Goal: Task Accomplishment & Management: Manage account settings

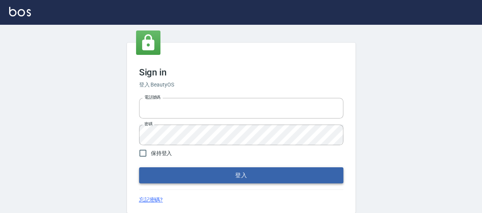
type input "0426657169"
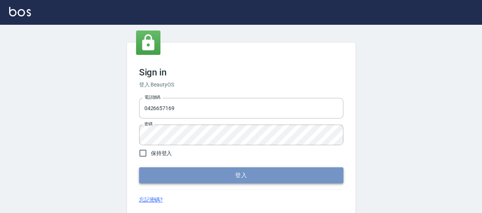
click at [234, 175] on button "登入" at bounding box center [241, 175] width 204 height 16
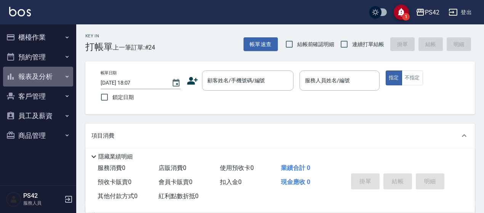
click at [36, 82] on button "報表及分析" at bounding box center [38, 77] width 70 height 20
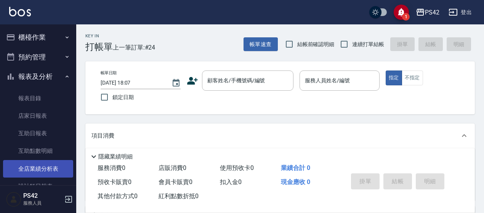
scroll to position [76, 0]
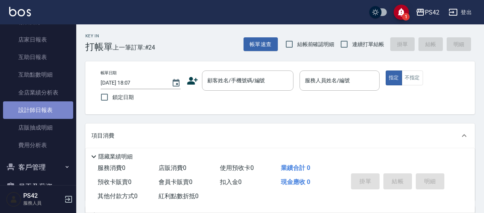
click at [39, 115] on link "設計師日報表" at bounding box center [38, 110] width 70 height 18
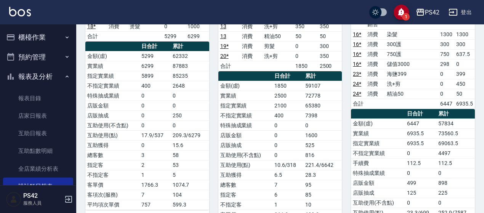
click at [47, 32] on button "櫃檯作業" at bounding box center [38, 37] width 70 height 20
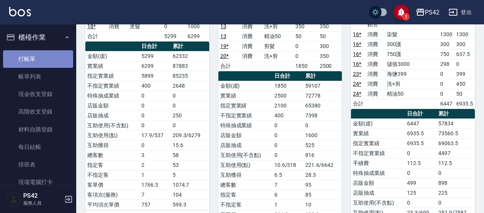
click at [47, 55] on link "打帳單" at bounding box center [38, 59] width 70 height 18
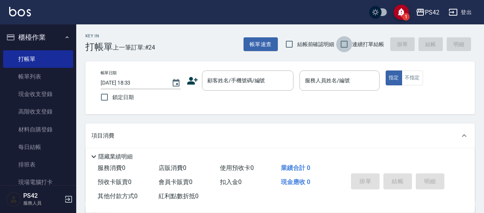
click at [347, 45] on input "連續打單結帳" at bounding box center [344, 44] width 16 height 16
checkbox input "true"
click at [203, 79] on div "顧客姓名/手機號碼/編號" at bounding box center [248, 81] width 92 height 20
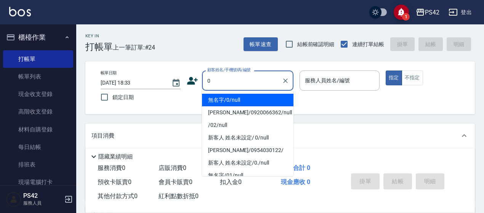
type input "無名字/0/null"
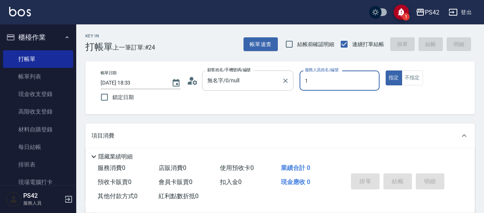
type input "[PERSON_NAME]-1"
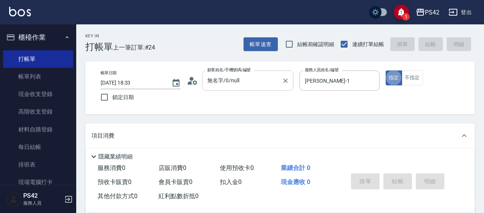
type button "true"
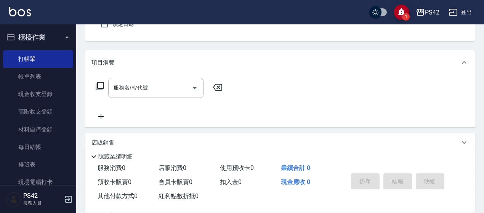
scroll to position [76, 0]
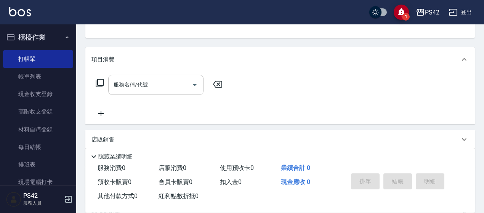
click at [168, 85] on input "服務名稱/代號" at bounding box center [150, 84] width 77 height 13
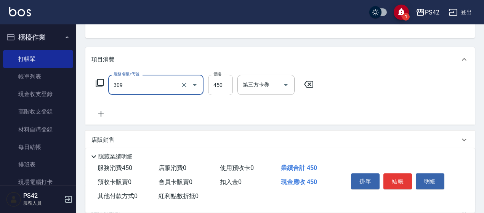
type input "洗+剪(309)"
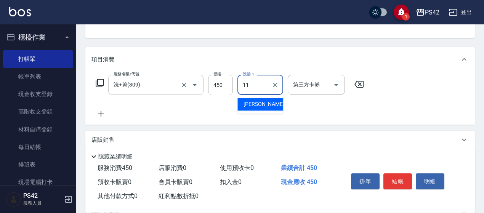
type input "[PERSON_NAME]-11"
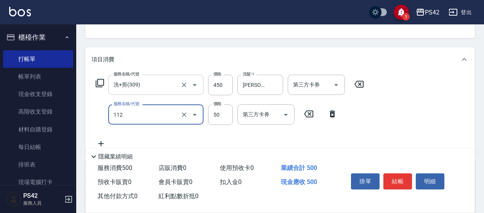
type input "精油50(112)"
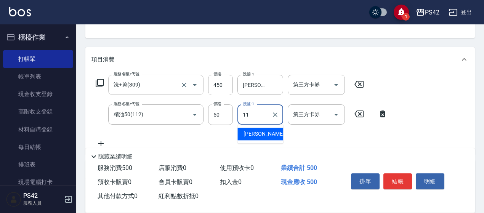
type input "[PERSON_NAME]-11"
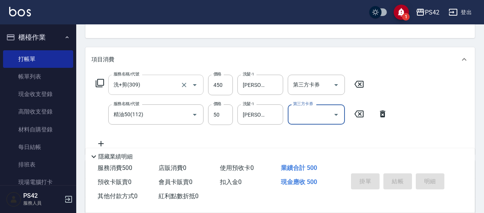
type input "[DATE] 18:34"
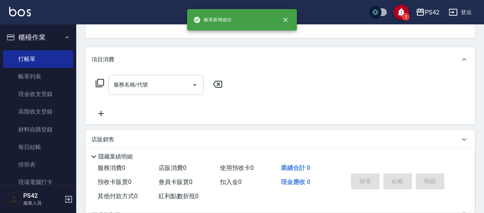
scroll to position [74, 0]
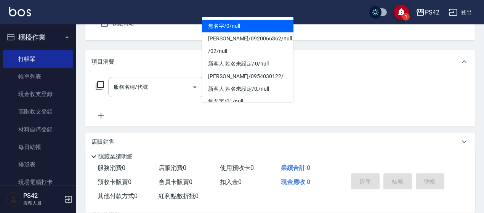
type input "無名字/0/null"
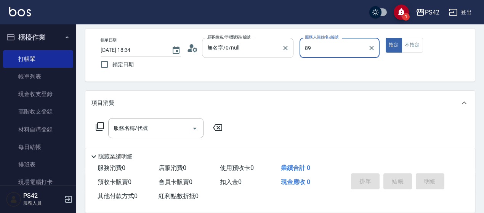
scroll to position [0, 0]
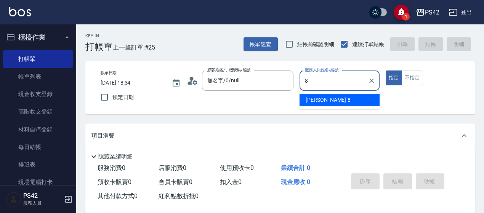
type input "[PERSON_NAME]-8"
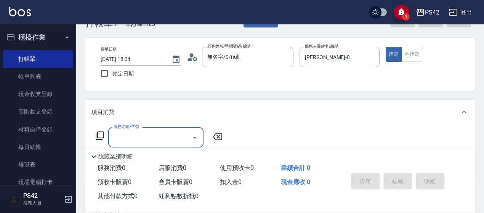
scroll to position [76, 0]
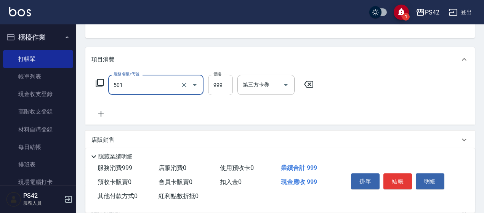
type input "染髮(501)"
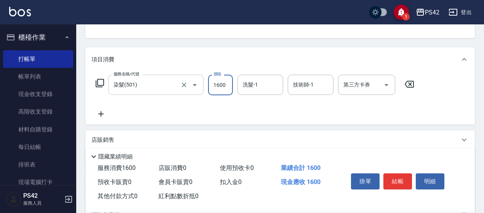
type input "1600"
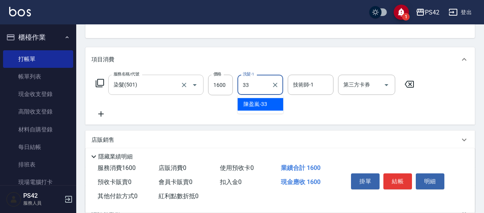
type input "[PERSON_NAME]-33"
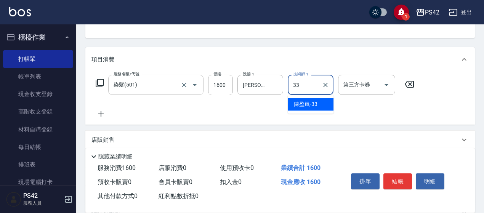
type input "[PERSON_NAME]-33"
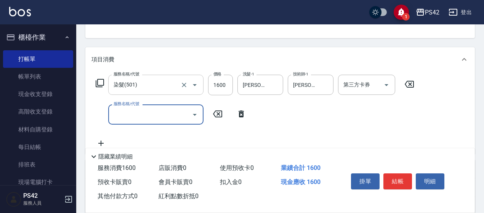
type input "5"
type input "500護(402)"
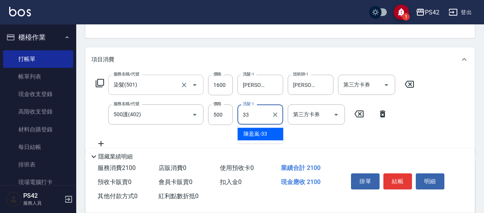
type input "[PERSON_NAME]-33"
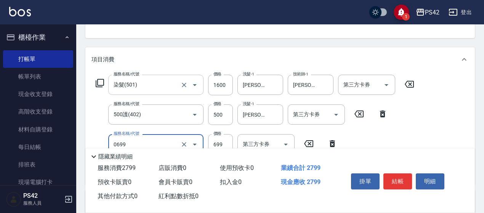
type input "精油SPA(0699)"
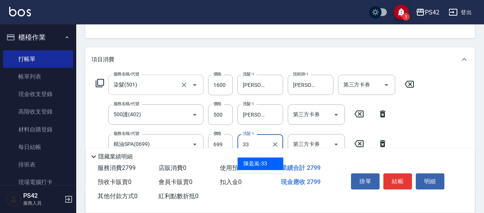
type input "[PERSON_NAME]-33"
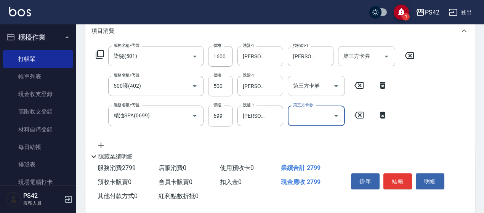
scroll to position [153, 0]
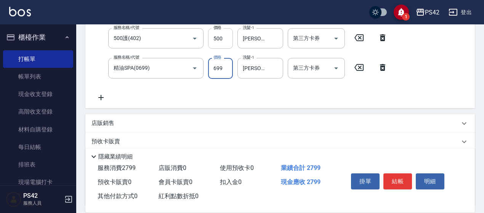
click at [226, 42] on input "500" at bounding box center [220, 38] width 25 height 21
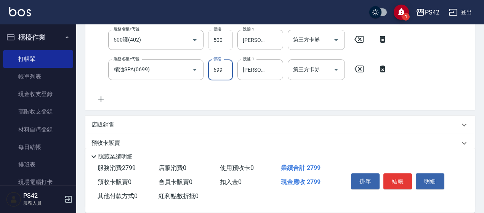
click at [227, 42] on input "500" at bounding box center [220, 40] width 25 height 21
type input "800"
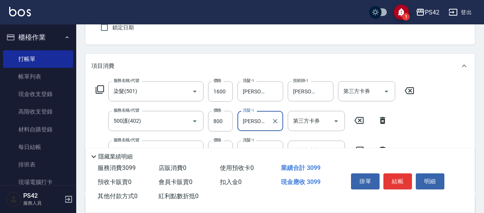
scroll to position [113, 0]
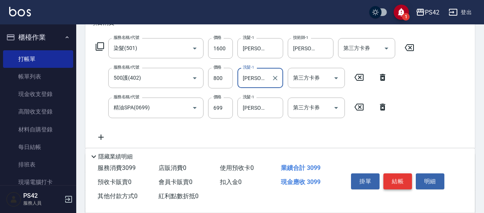
click at [388, 177] on button "結帳" at bounding box center [398, 182] width 29 height 16
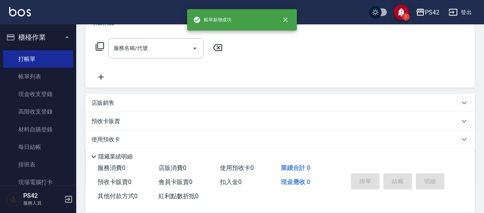
scroll to position [0, 0]
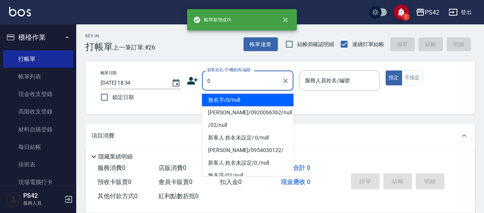
type input "無名字/0/null"
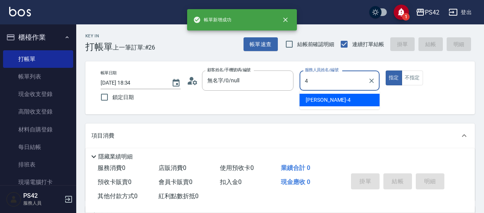
type input "[PERSON_NAME]-4"
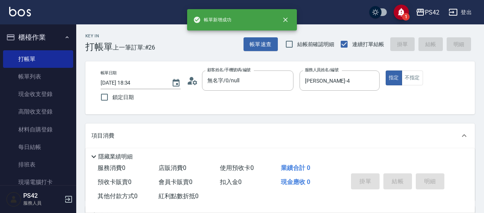
scroll to position [76, 0]
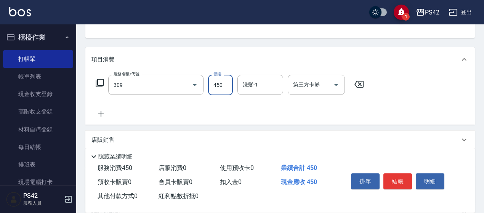
type input "洗+剪(309)"
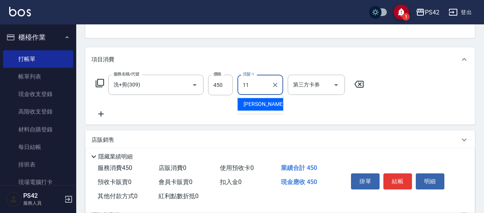
type input "[PERSON_NAME]-11"
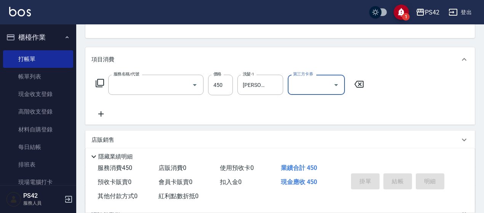
scroll to position [74, 0]
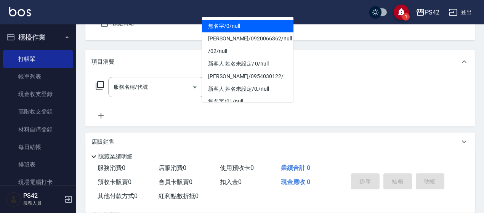
type input "無名字/0/null"
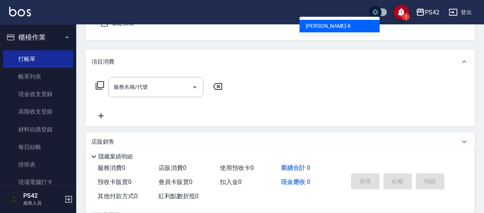
type input "[PERSON_NAME]-8"
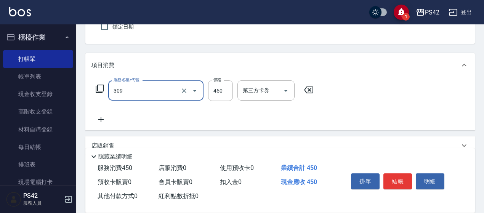
type input "洗+剪(309)"
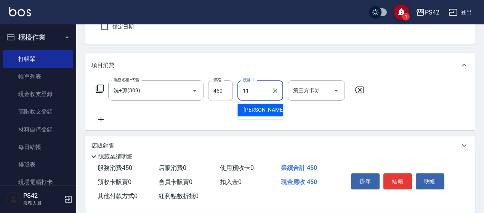
type input "[PERSON_NAME]-11"
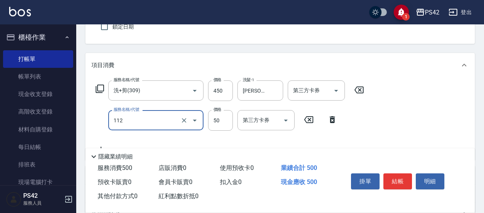
type input "精油50(112)"
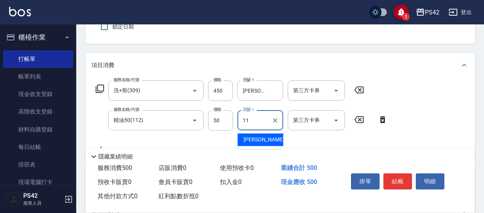
type input "[PERSON_NAME]-11"
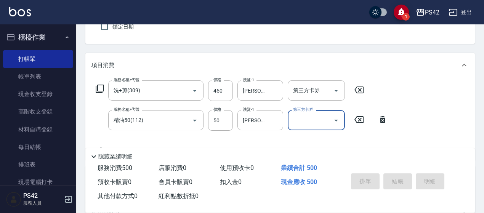
type input "[DATE] 18:35"
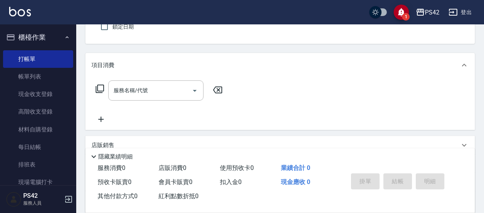
scroll to position [0, 0]
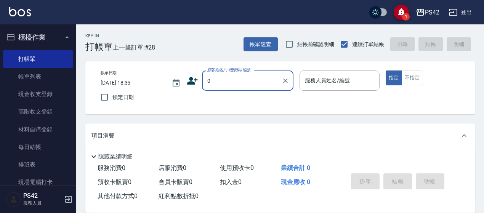
type input "無名字/0/null"
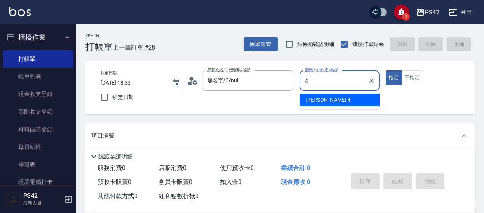
type input "[PERSON_NAME]-4"
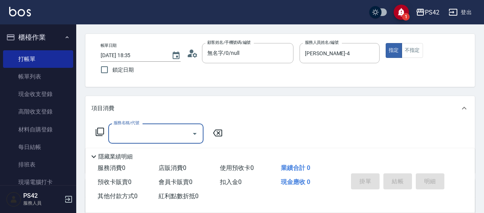
scroll to position [38, 0]
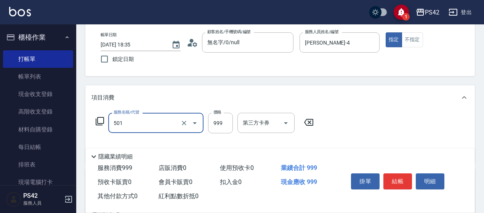
type input "染髮(501)"
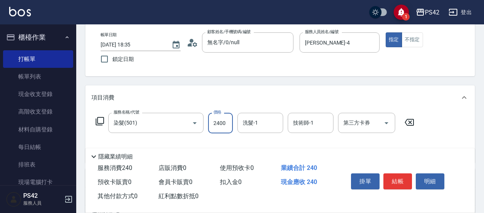
type input "2400"
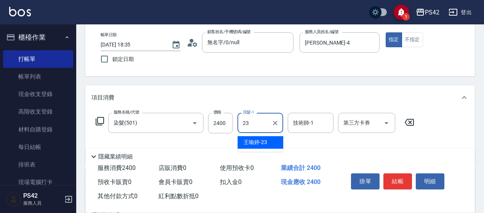
type input "[PERSON_NAME]-23"
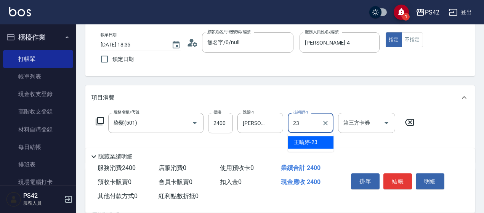
type input "[PERSON_NAME]-23"
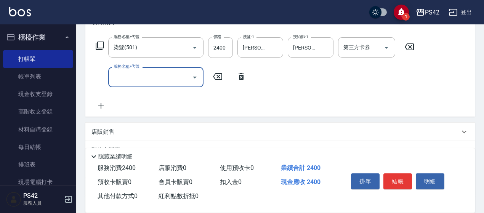
scroll to position [114, 0]
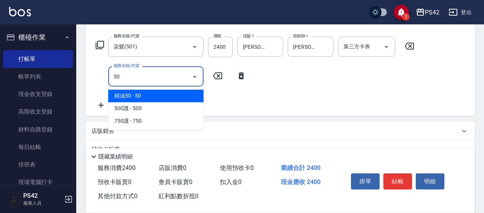
type input "5"
type input "500護(402)"
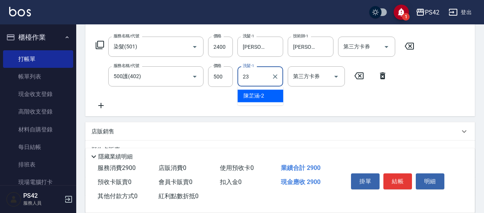
type input "[PERSON_NAME]-23"
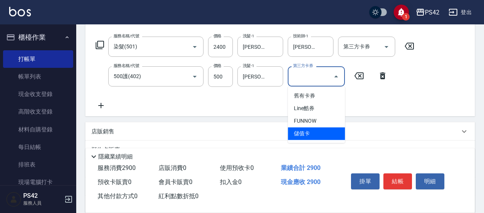
type input "儲值卡"
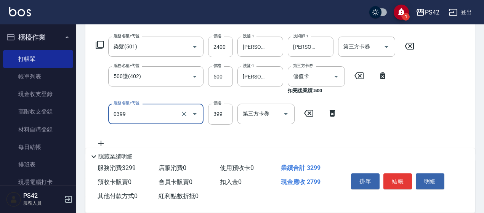
type input "海鹽399(0399)"
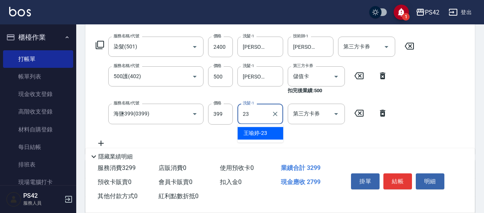
type input "[PERSON_NAME]-23"
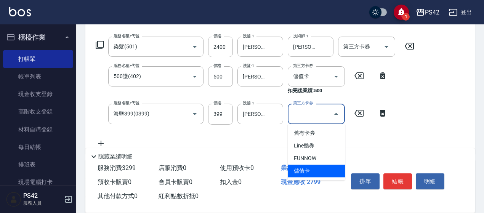
type input "儲值卡"
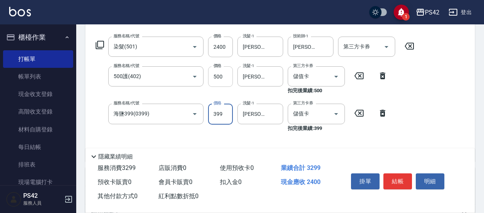
click at [230, 77] on input "500" at bounding box center [220, 76] width 25 height 21
type input "700"
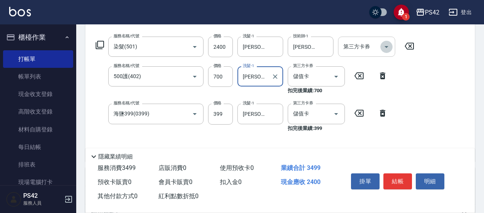
click at [384, 46] on icon "Open" at bounding box center [386, 46] width 9 height 9
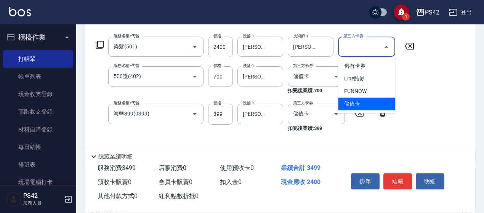
click at [360, 103] on span "儲值卡" at bounding box center [366, 104] width 57 height 13
type input "儲值卡"
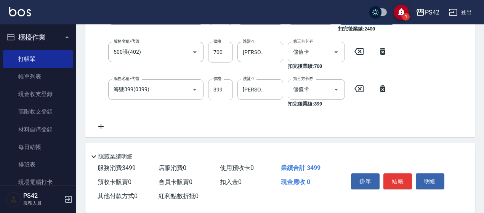
scroll to position [191, 0]
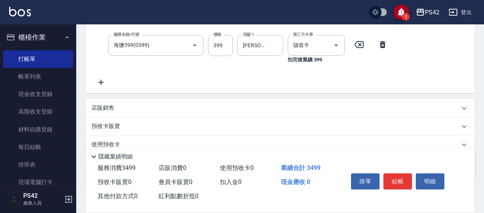
click at [107, 85] on icon at bounding box center [101, 82] width 19 height 9
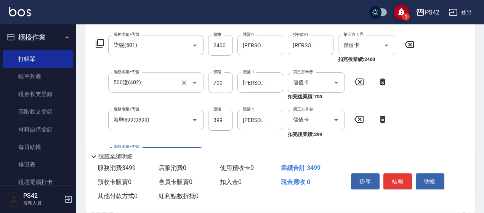
scroll to position [143, 0]
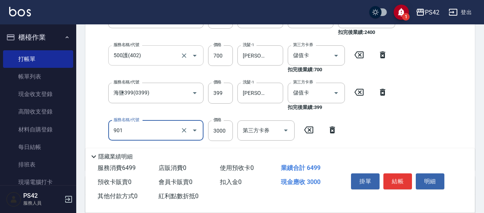
type input "儲值3000(901)"
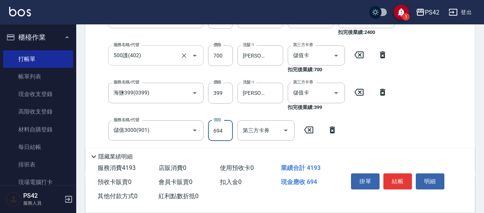
type input "694"
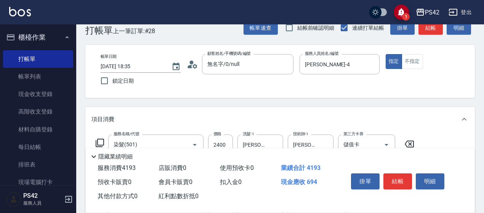
scroll to position [0, 0]
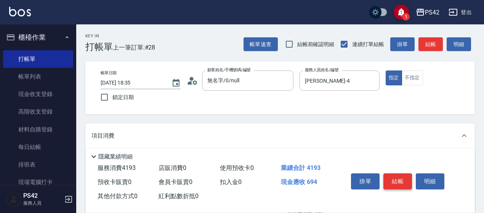
click at [400, 182] on button "結帳" at bounding box center [398, 182] width 29 height 16
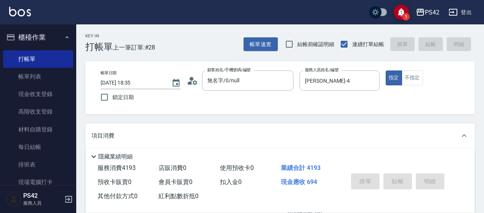
type input "[DATE] 18:37"
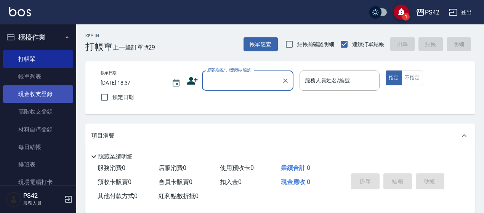
click at [58, 96] on link "現金收支登錄" at bounding box center [38, 94] width 70 height 18
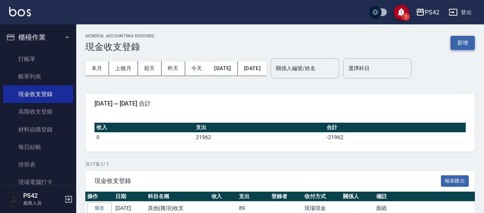
click at [467, 39] on button "新增" at bounding box center [463, 43] width 24 height 14
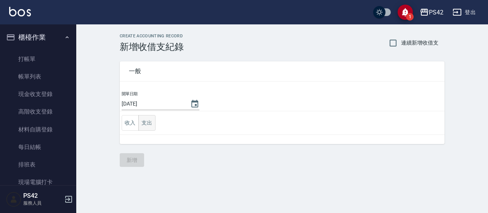
click at [148, 122] on button "支出" at bounding box center [146, 123] width 17 height 16
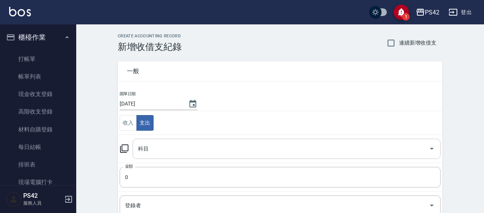
click at [196, 144] on input "科目" at bounding box center [281, 148] width 290 height 13
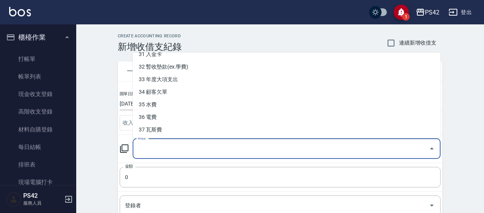
scroll to position [399, 0]
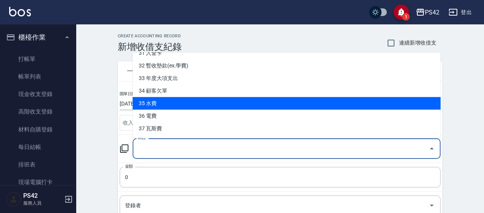
click at [224, 103] on li "35 水費" at bounding box center [287, 103] width 308 height 13
type input "35 水費"
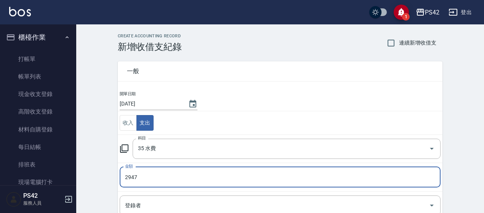
type input "2947"
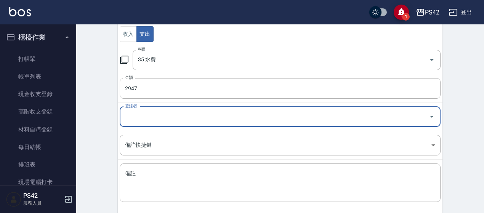
scroll to position [122, 0]
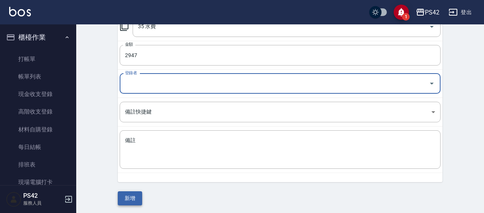
click at [127, 198] on button "新增" at bounding box center [130, 198] width 24 height 14
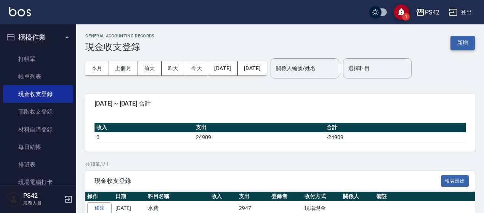
click at [453, 41] on button "新增" at bounding box center [463, 43] width 24 height 14
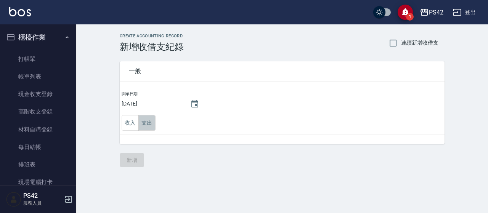
click at [149, 121] on button "支出" at bounding box center [146, 123] width 17 height 16
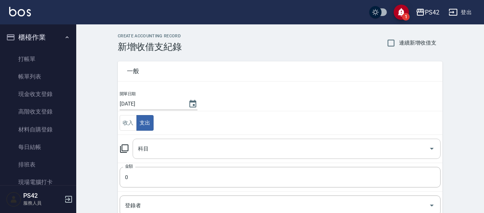
click at [177, 143] on input "科目" at bounding box center [281, 148] width 290 height 13
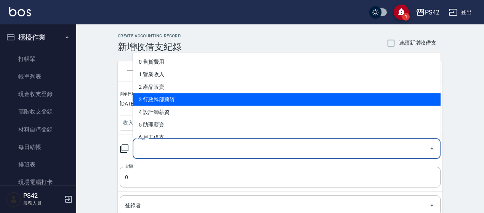
scroll to position [76, 0]
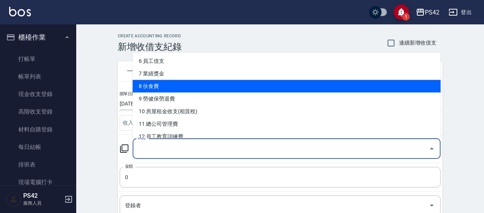
click at [185, 87] on li "8 伙食費" at bounding box center [287, 86] width 308 height 13
type input "8 伙食費"
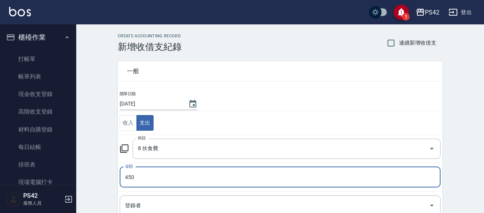
scroll to position [122, 0]
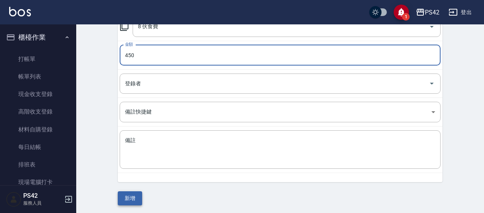
type input "450"
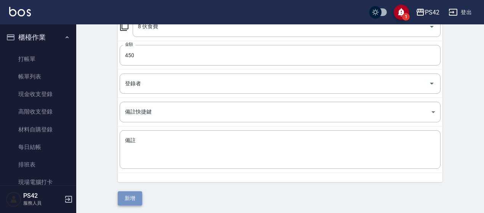
click at [132, 196] on button "新增" at bounding box center [130, 198] width 24 height 14
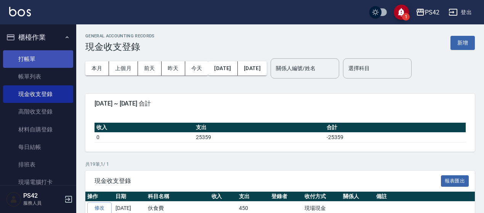
click at [40, 65] on link "打帳單" at bounding box center [38, 59] width 70 height 18
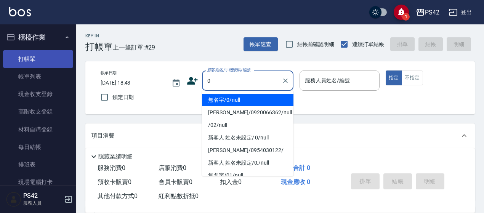
type input "無名字/0/null"
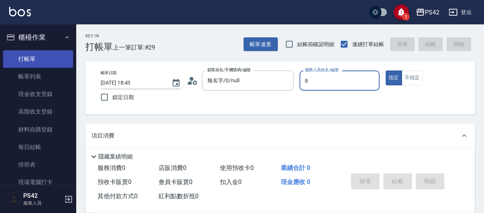
type input "[PERSON_NAME]-8"
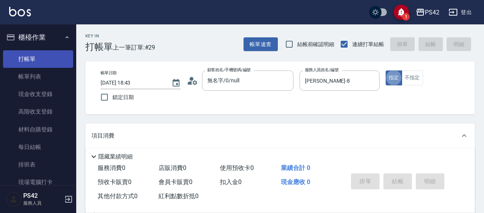
type button "true"
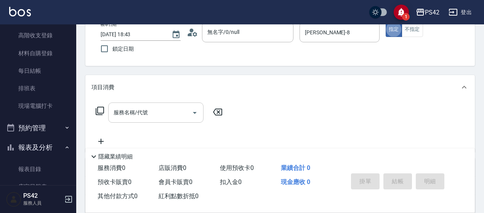
scroll to position [76, 0]
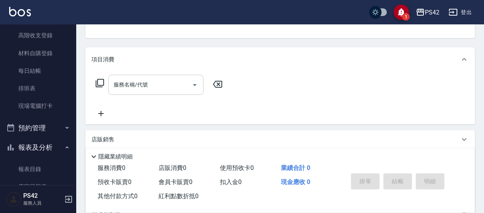
click at [121, 84] on input "服務名稱/代號" at bounding box center [150, 84] width 77 height 13
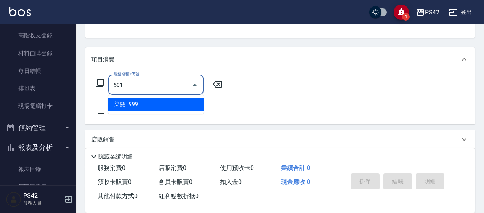
type input "染髮(501)"
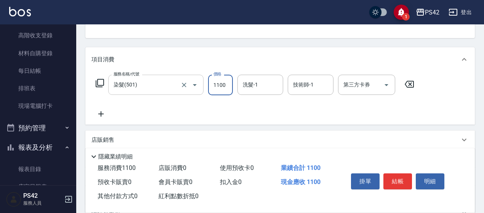
type input "1100"
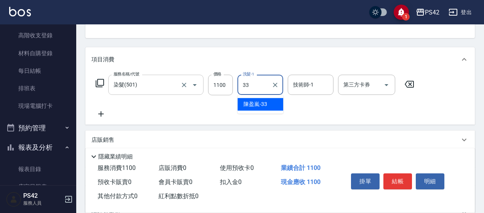
type input "[PERSON_NAME]-33"
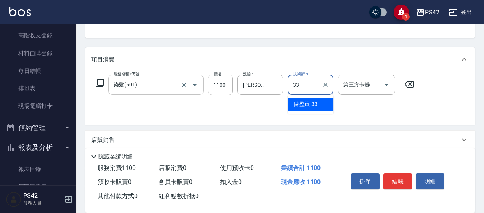
type input "[PERSON_NAME]-33"
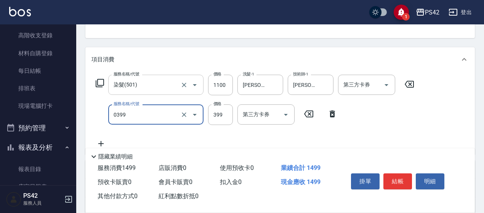
type input "海鹽399(0399)"
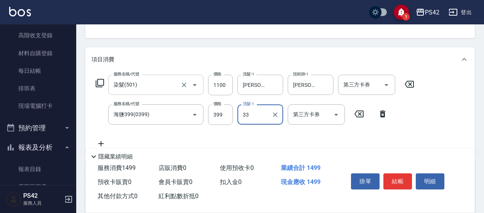
type input "[PERSON_NAME]-33"
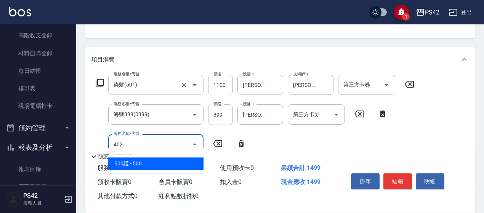
type input "500護(402)"
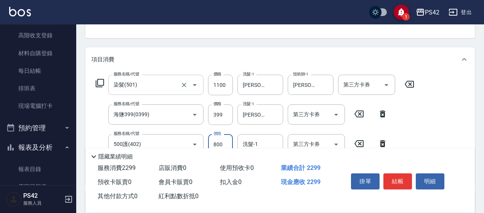
type input "800"
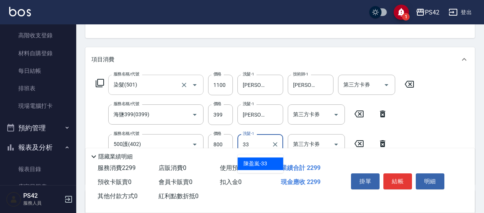
type input "[PERSON_NAME]-33"
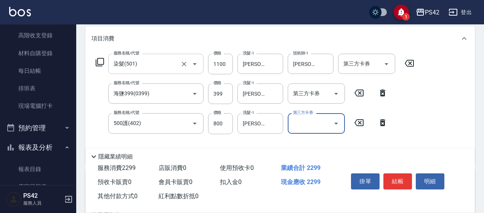
scroll to position [114, 0]
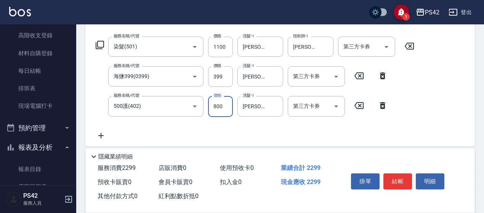
click at [218, 105] on input "800" at bounding box center [220, 106] width 25 height 21
type input "1100"
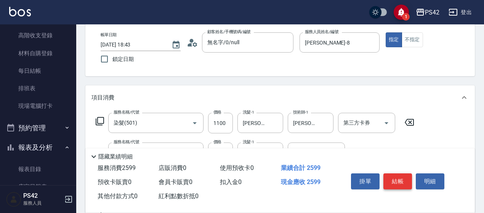
click at [410, 175] on button "結帳" at bounding box center [398, 182] width 29 height 16
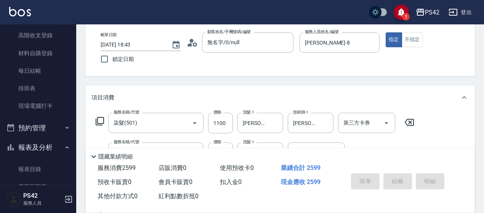
type input "[DATE] 18:44"
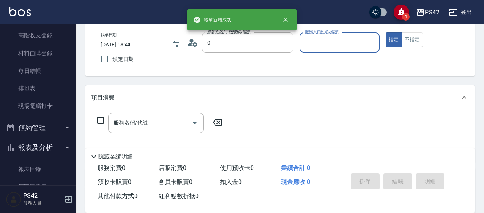
type input "無名字/0/null"
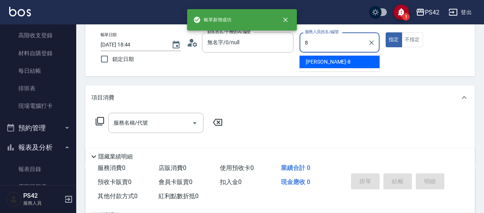
type input "[PERSON_NAME]-8"
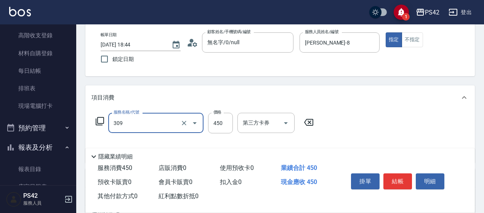
type input "洗+剪(309)"
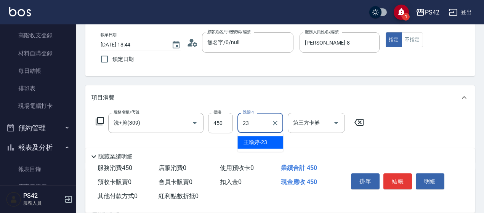
type input "[PERSON_NAME]-23"
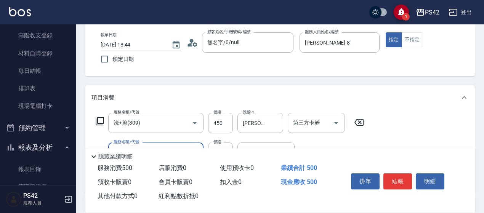
type input "精油50(112)"
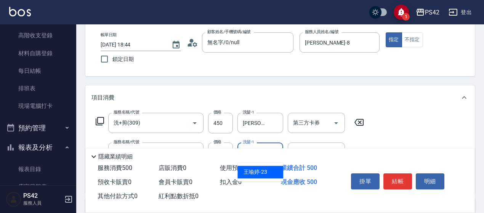
type input "[PERSON_NAME]-23"
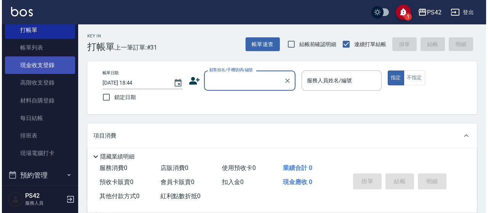
scroll to position [0, 0]
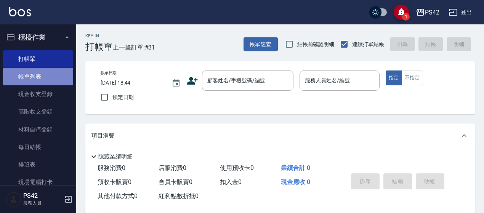
click at [50, 74] on link "帳單列表" at bounding box center [38, 77] width 70 height 18
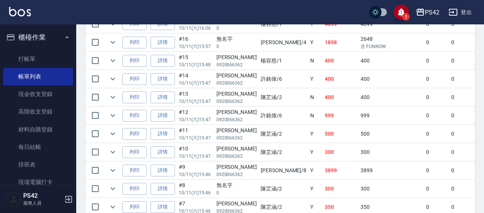
scroll to position [496, 0]
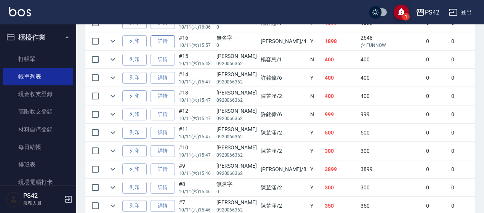
click at [165, 40] on link "詳情" at bounding box center [163, 41] width 24 height 12
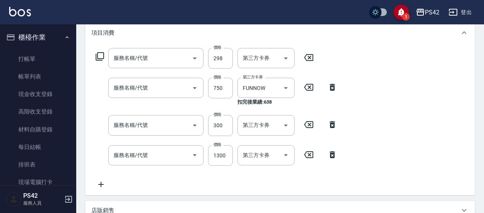
type input "[DATE] 15:57"
type input "[PERSON_NAME]-4"
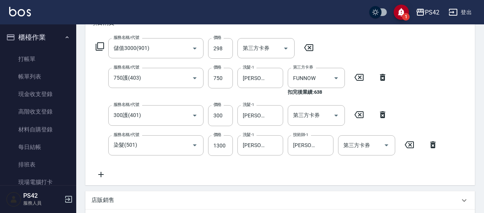
type input "儲值3000(901)"
type input "750護(403)"
type input "300護(401)"
type input "染髮(501)"
type input "無名字/0/null"
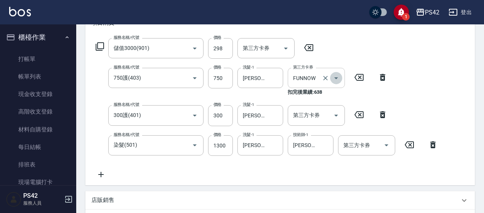
click at [336, 80] on icon "Open" at bounding box center [336, 78] width 9 height 9
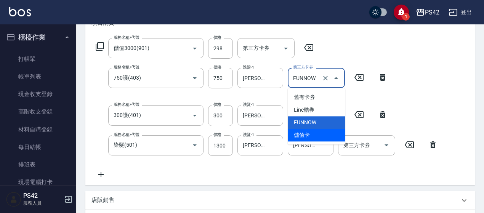
click at [333, 134] on span "儲值卡" at bounding box center [316, 135] width 57 height 13
type input "儲值卡"
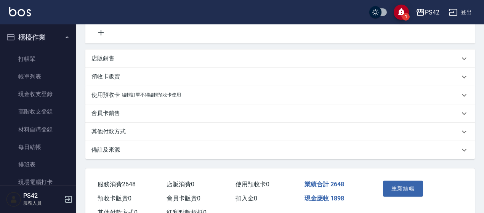
scroll to position [284, 0]
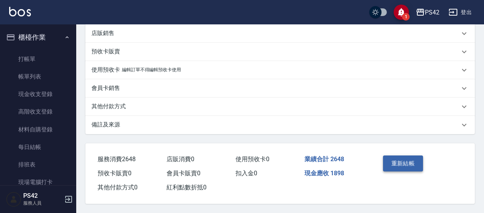
click at [390, 162] on button "重新結帳" at bounding box center [403, 164] width 40 height 16
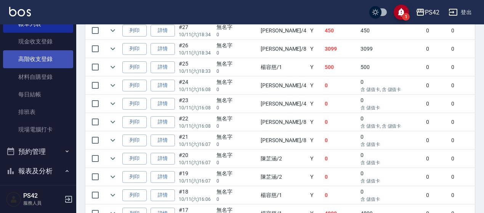
scroll to position [153, 0]
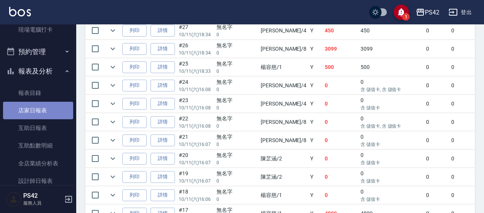
click at [45, 113] on link "店家日報表" at bounding box center [38, 111] width 70 height 18
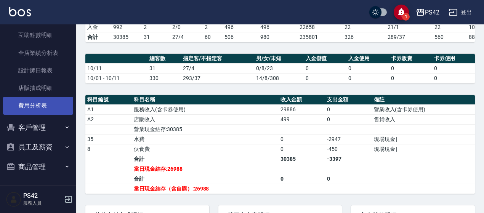
scroll to position [225, 0]
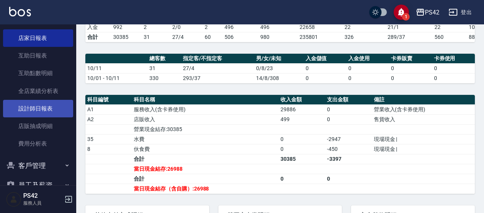
click at [45, 111] on link "設計師日報表" at bounding box center [38, 109] width 70 height 18
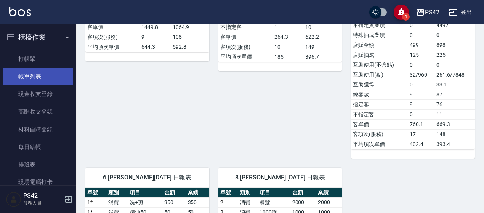
scroll to position [305, 0]
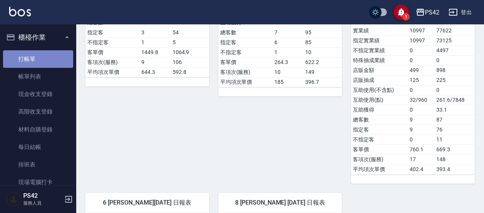
click at [46, 64] on link "打帳單" at bounding box center [38, 59] width 70 height 18
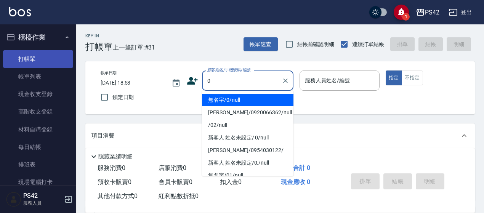
type input "無名字/0/null"
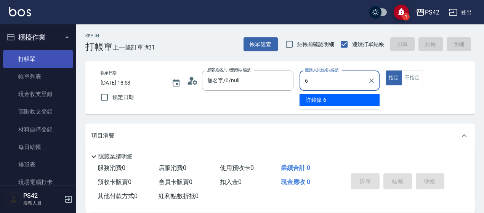
type input "6"
type button "true"
type input "[PERSON_NAME]-6"
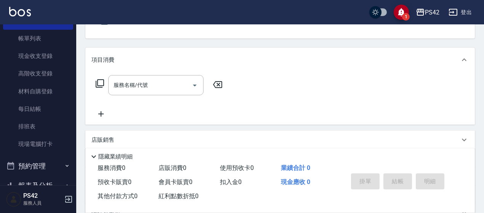
scroll to position [76, 0]
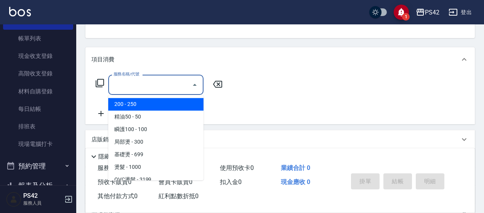
click at [130, 87] on input "服務名稱/代號" at bounding box center [150, 84] width 77 height 13
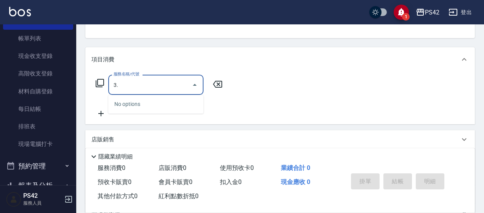
type input "3"
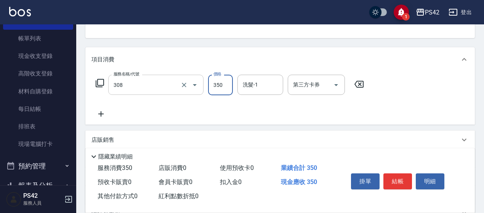
type input "洗+剪(308)"
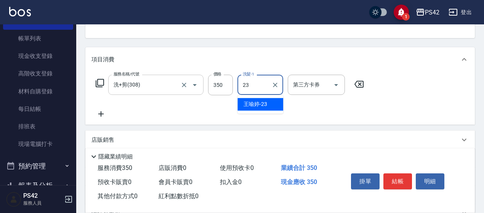
type input "[PERSON_NAME]-23"
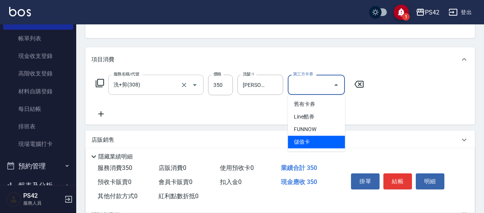
type input "儲值卡"
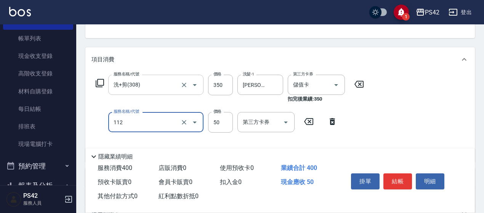
type input "精油50(112)"
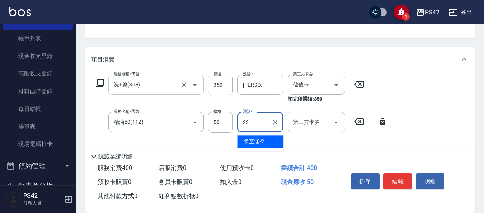
type input "[PERSON_NAME]-23"
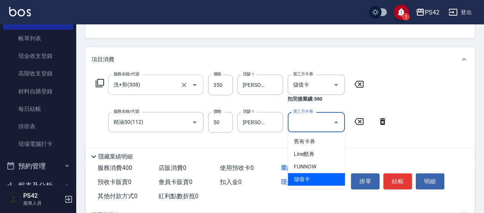
type input "儲值卡"
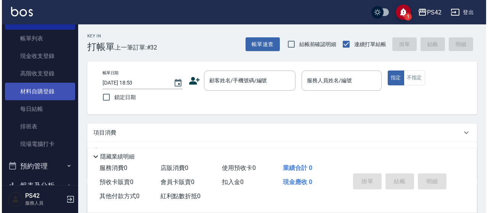
scroll to position [0, 0]
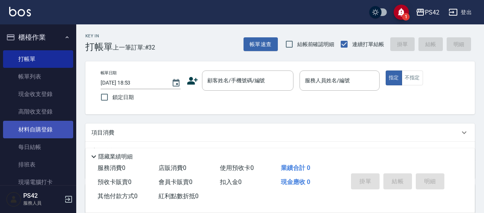
drag, startPoint x: 45, startPoint y: 70, endPoint x: 32, endPoint y: 126, distance: 57.5
click at [45, 70] on link "帳單列表" at bounding box center [38, 77] width 70 height 18
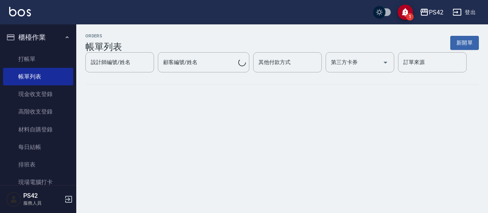
scroll to position [114, 0]
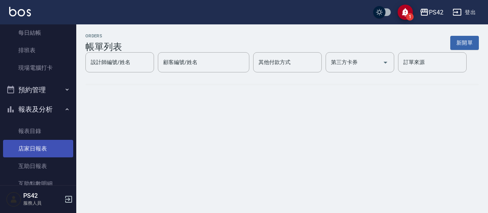
click at [46, 148] on link "店家日報表" at bounding box center [38, 149] width 70 height 18
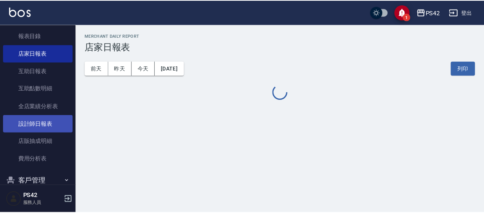
scroll to position [229, 0]
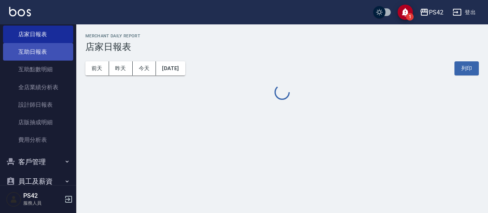
click at [34, 55] on link "互助日報表" at bounding box center [38, 52] width 70 height 18
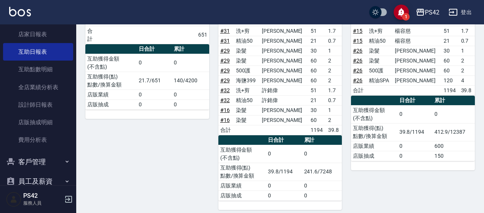
scroll to position [248, 0]
